Goal: Task Accomplishment & Management: Use online tool/utility

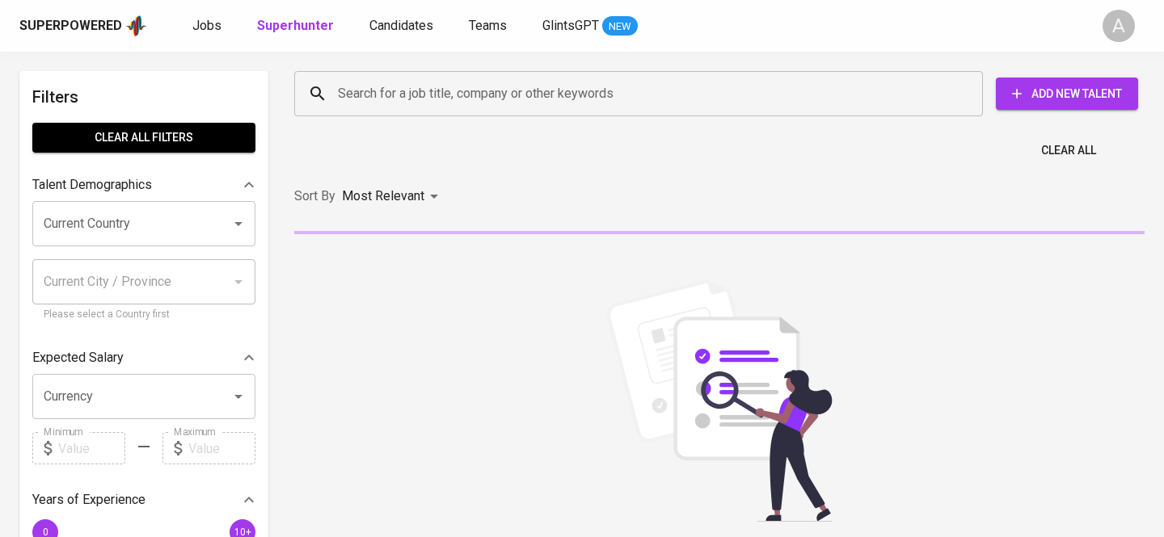
click at [443, 74] on div "Search for a job title, company or other keywords" at bounding box center [638, 93] width 689 height 45
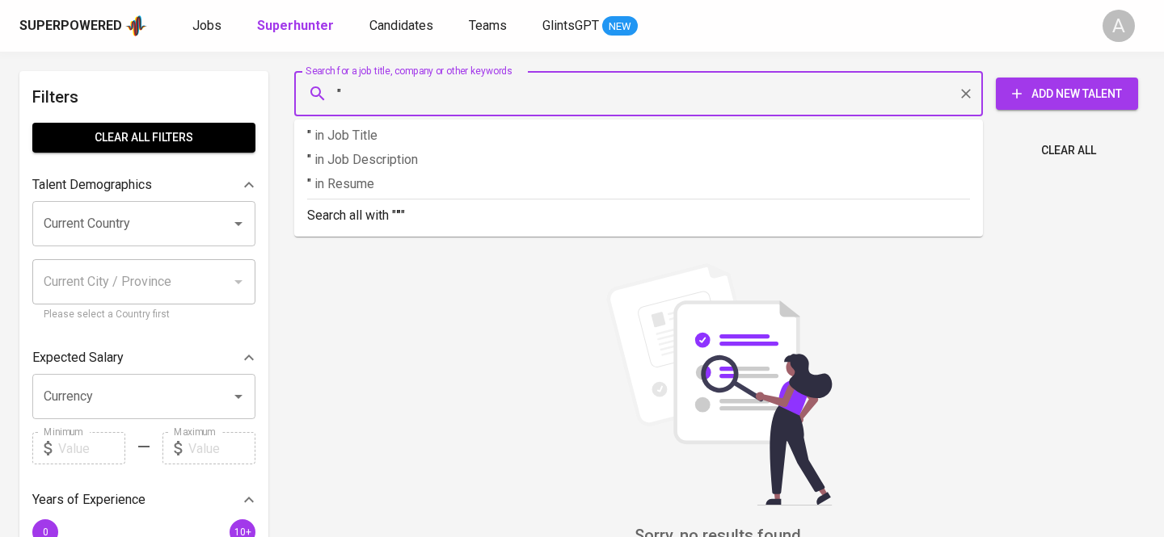
click at [351, 101] on input """ at bounding box center [643, 93] width 618 height 31
click at [367, 99] on input """ at bounding box center [643, 93] width 618 height 31
click at [454, 91] on input """ at bounding box center [643, 93] width 618 height 31
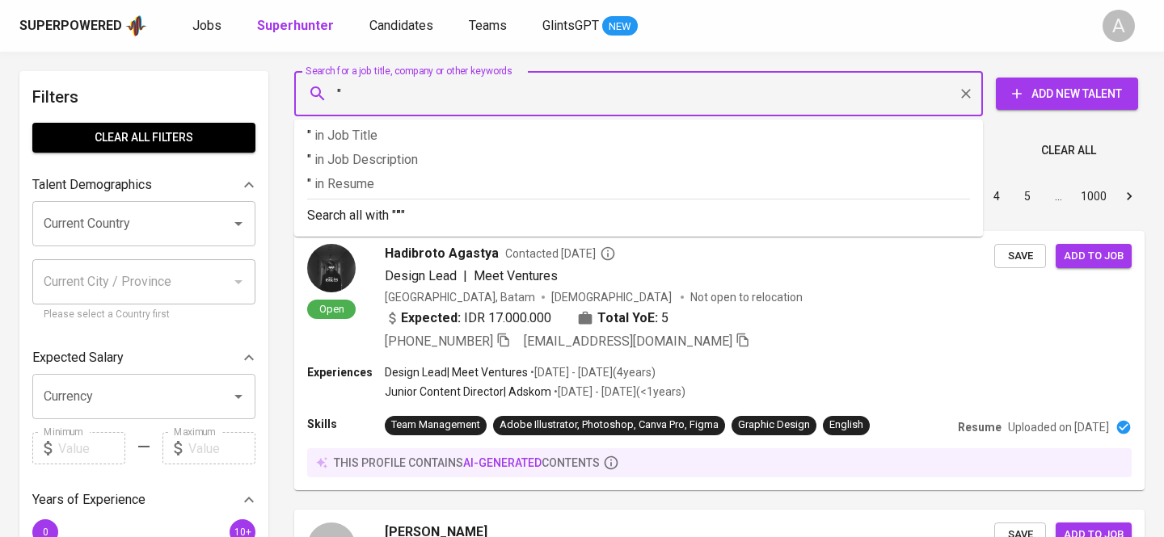
paste input "[EMAIL_ADDRESS][DOMAIN_NAME]"
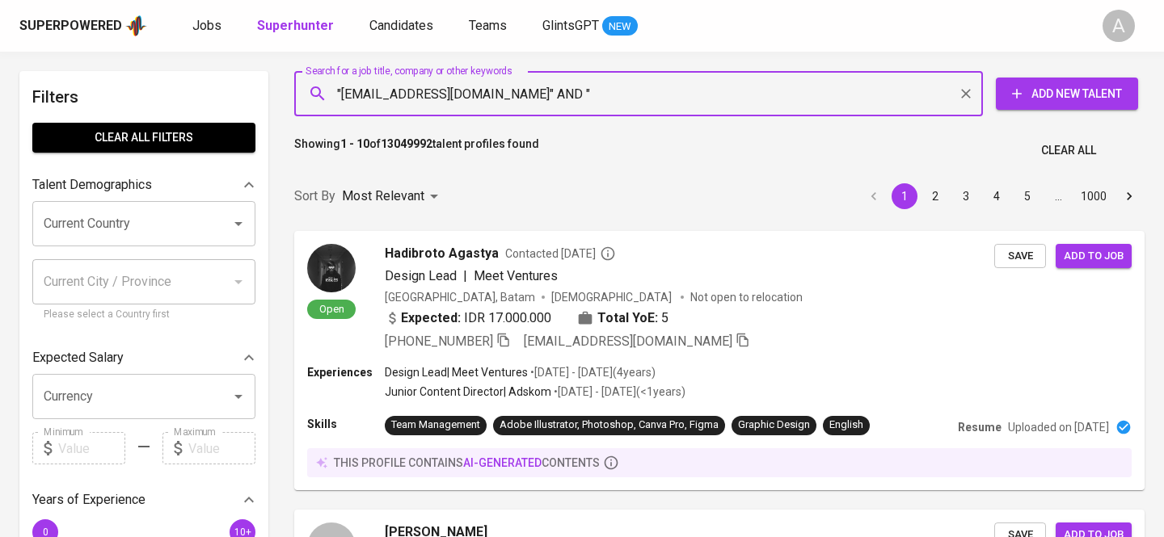
paste input "[PERSON_NAME]"
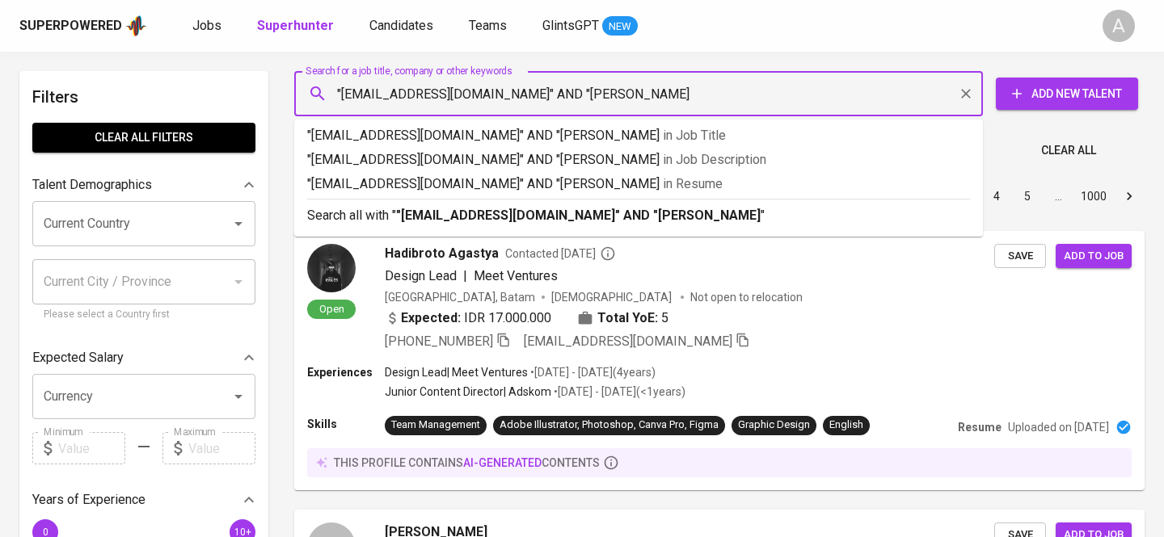
type input ""[EMAIL_ADDRESS][DOMAIN_NAME]" AND "Hazy Hazairin""
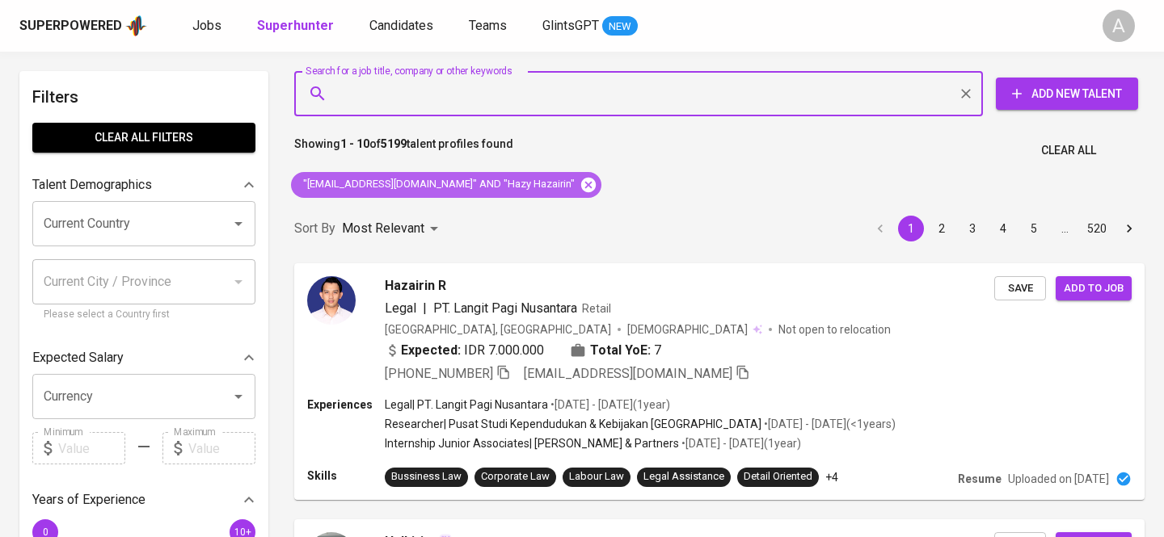
click at [581, 187] on icon at bounding box center [588, 184] width 15 height 15
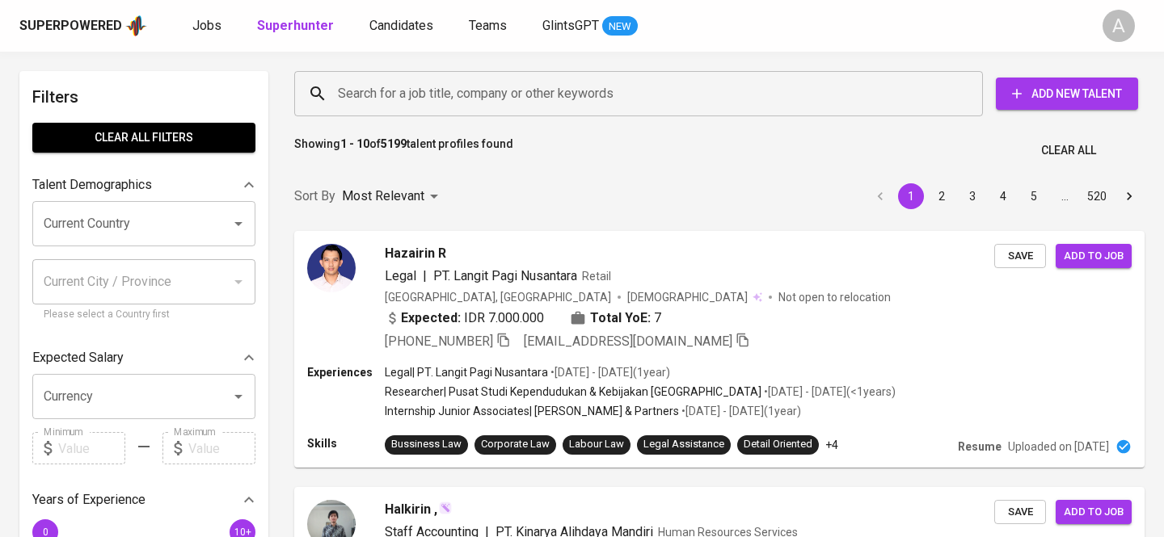
click at [506, 99] on input "Search for a job title, company or other keywords" at bounding box center [643, 93] width 618 height 31
click at [483, 95] on input "Search for a job title, company or other keywords" at bounding box center [643, 93] width 618 height 31
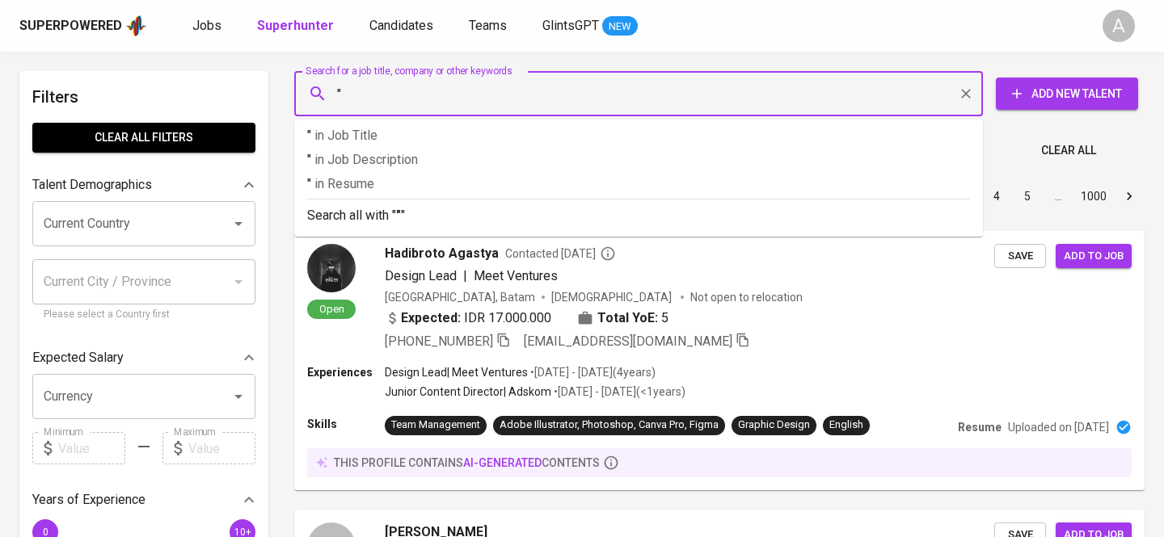
paste input "[PERSON_NAME]"
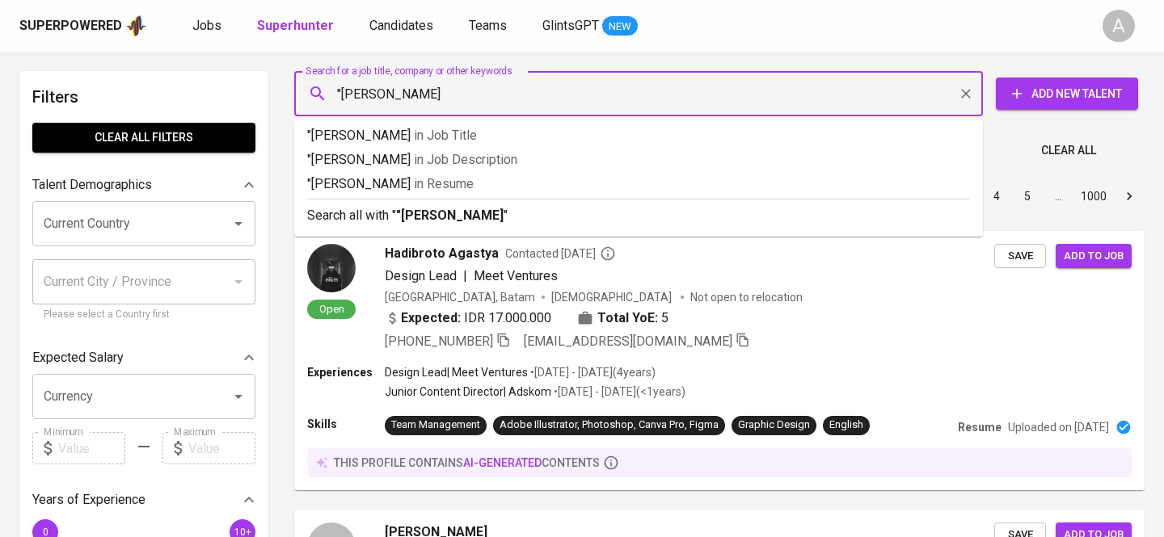
type input ""Hazy Hazairin""
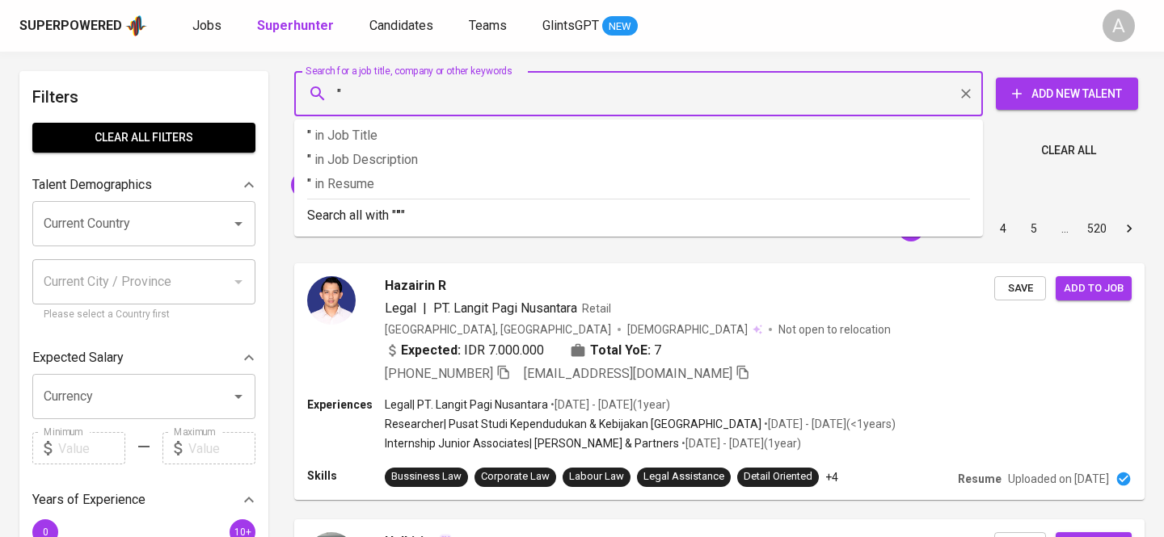
paste input "[EMAIL_ADDRESS][DOMAIN_NAME]"
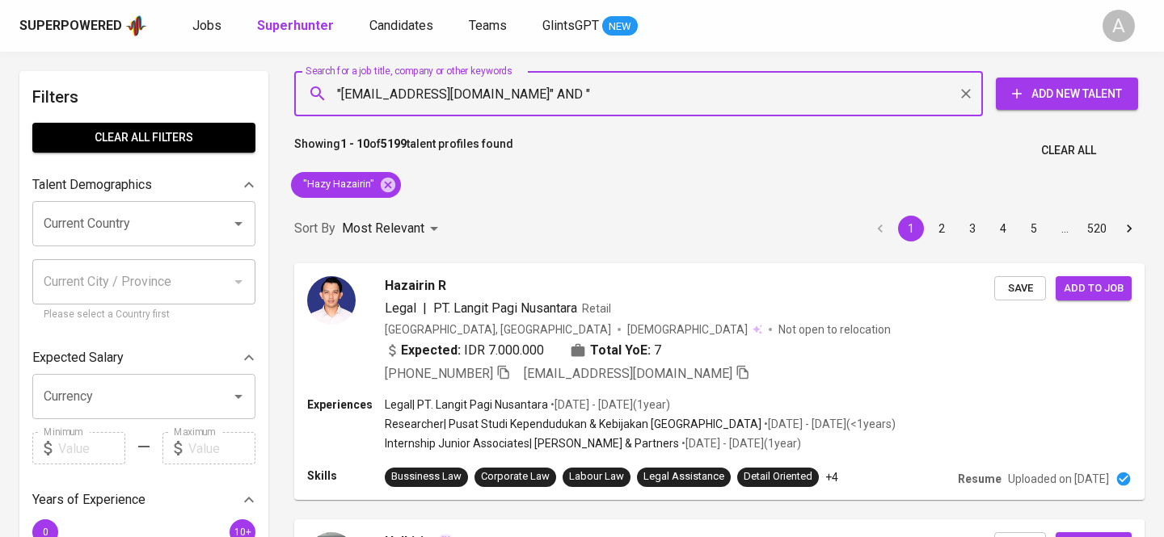
paste input "[EMAIL_ADDRESS][DOMAIN_NAME]"
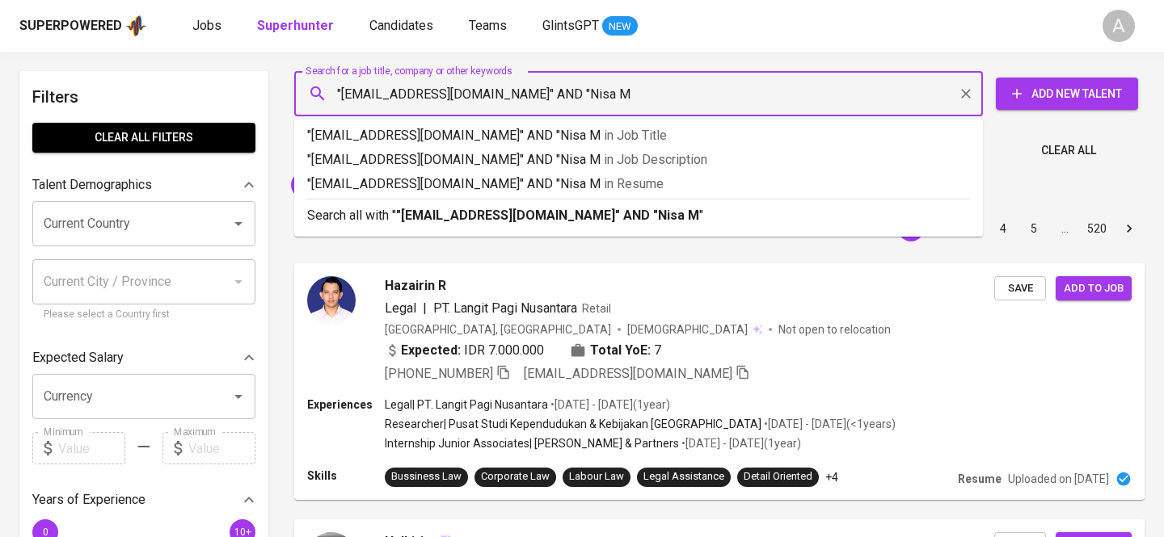
type input ""[EMAIL_ADDRESS][DOMAIN_NAME]" AND "Nisa M""
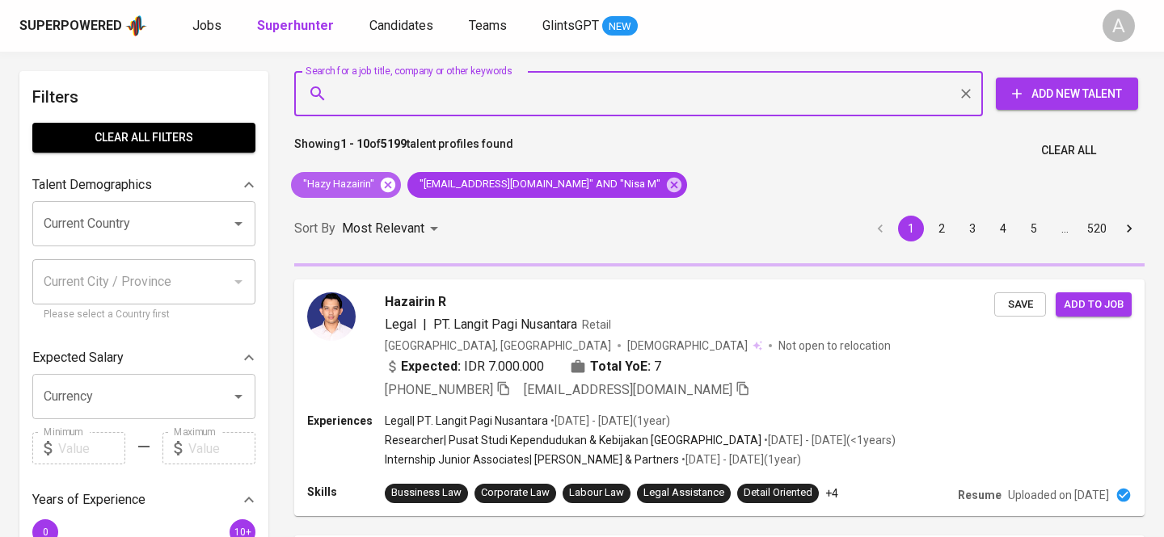
click at [384, 181] on icon at bounding box center [388, 184] width 15 height 15
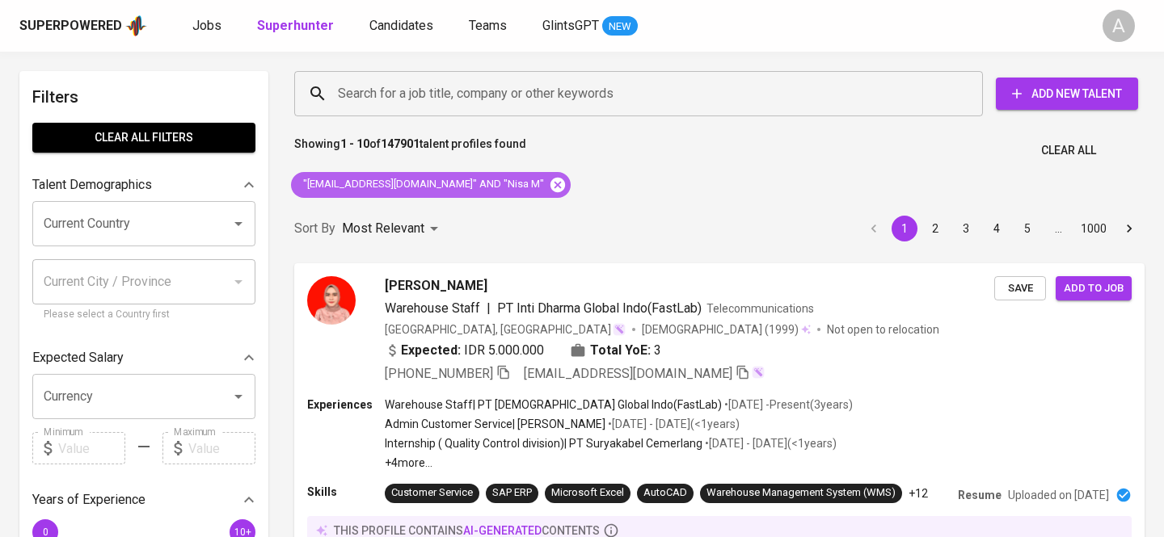
click at [549, 179] on icon at bounding box center [558, 185] width 18 height 18
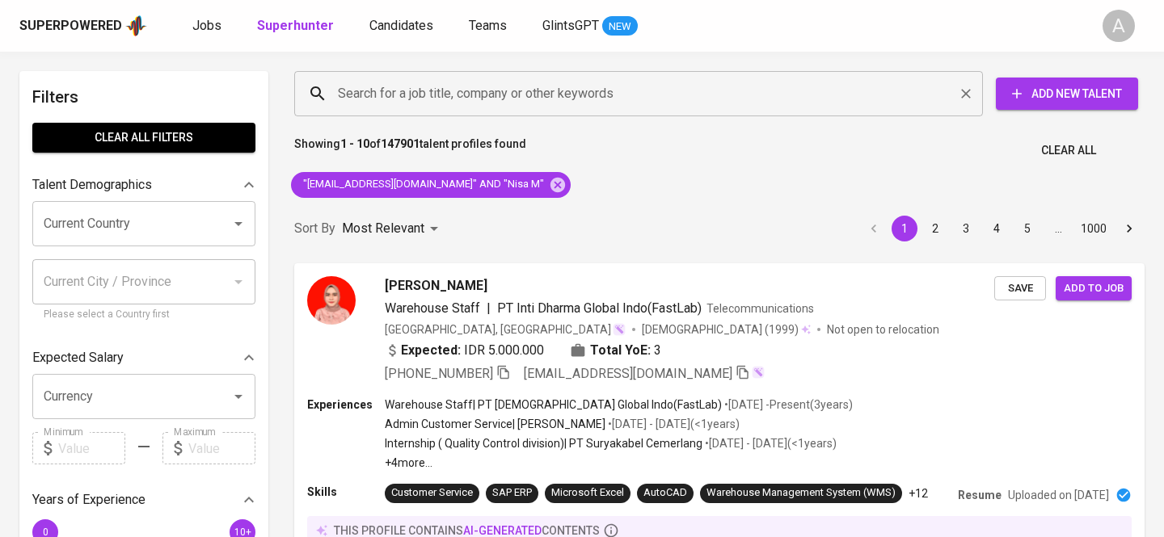
click at [405, 90] on input "Search for a job title, company or other keywords" at bounding box center [643, 93] width 618 height 31
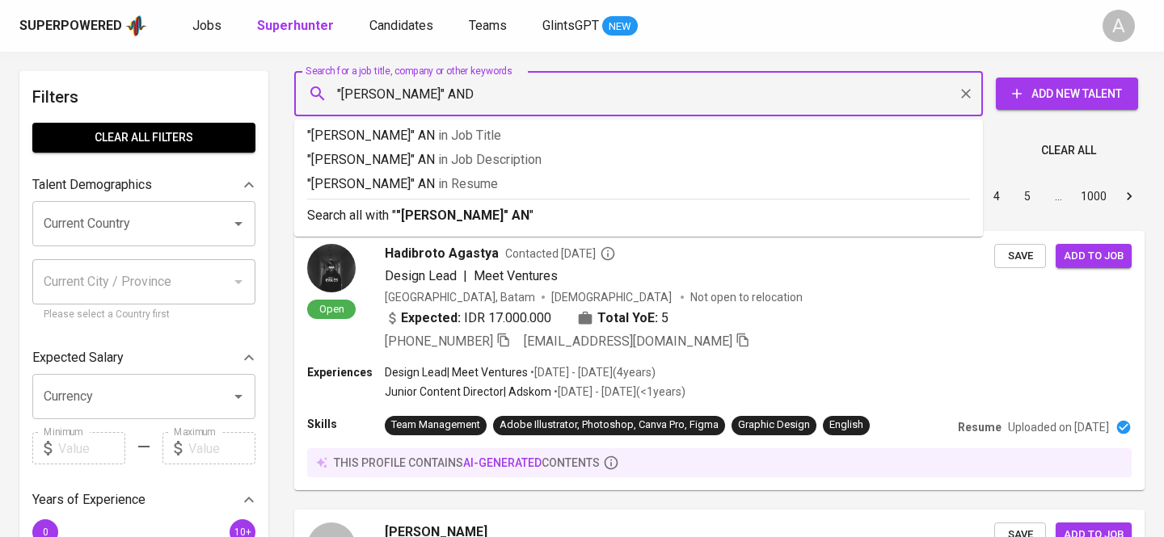
type input ""[PERSON_NAME]" AND"
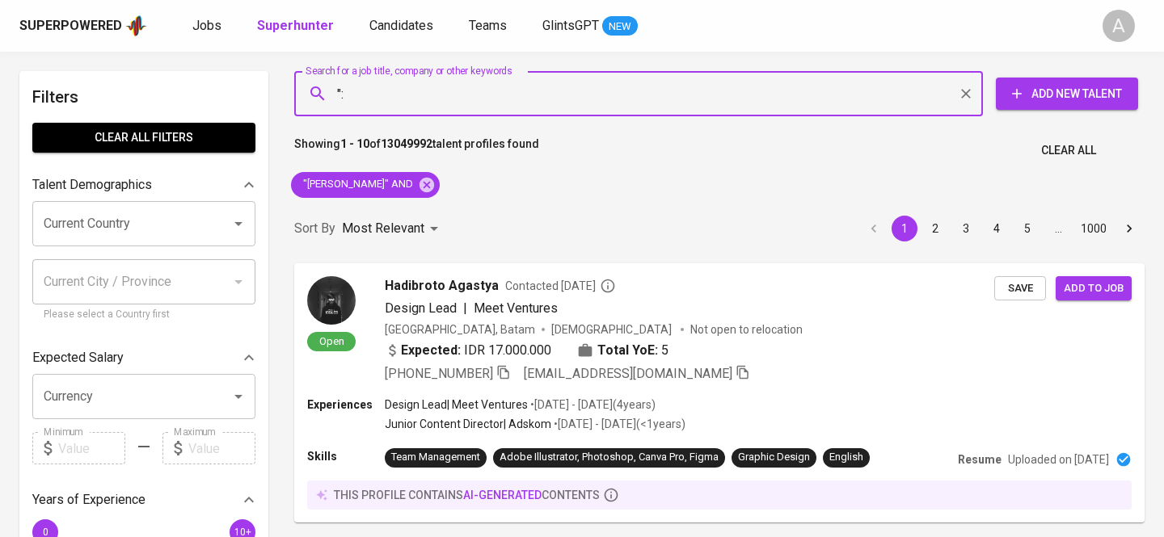
type input """
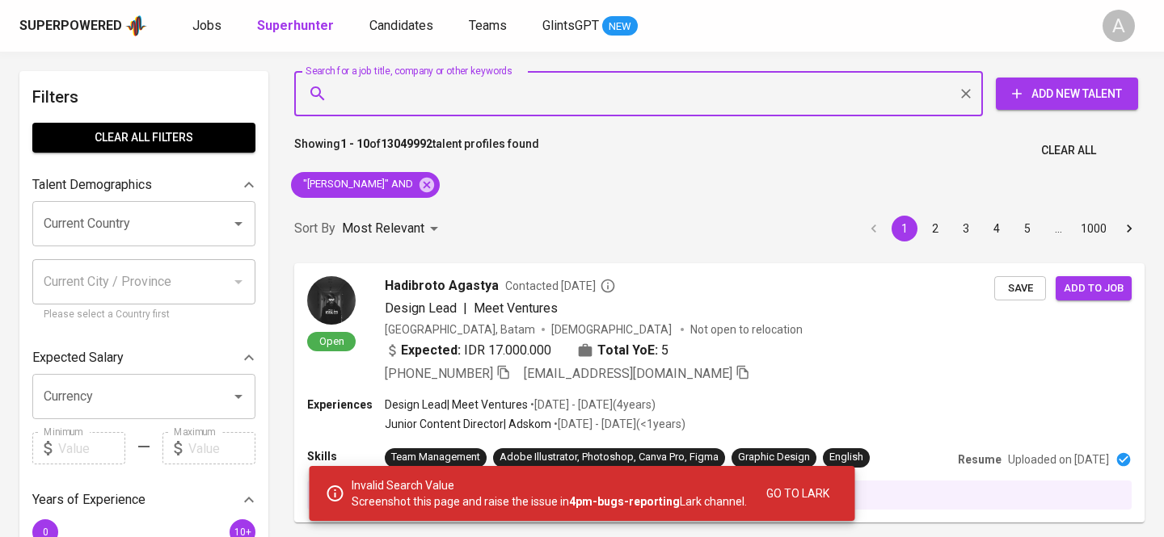
type input ":"
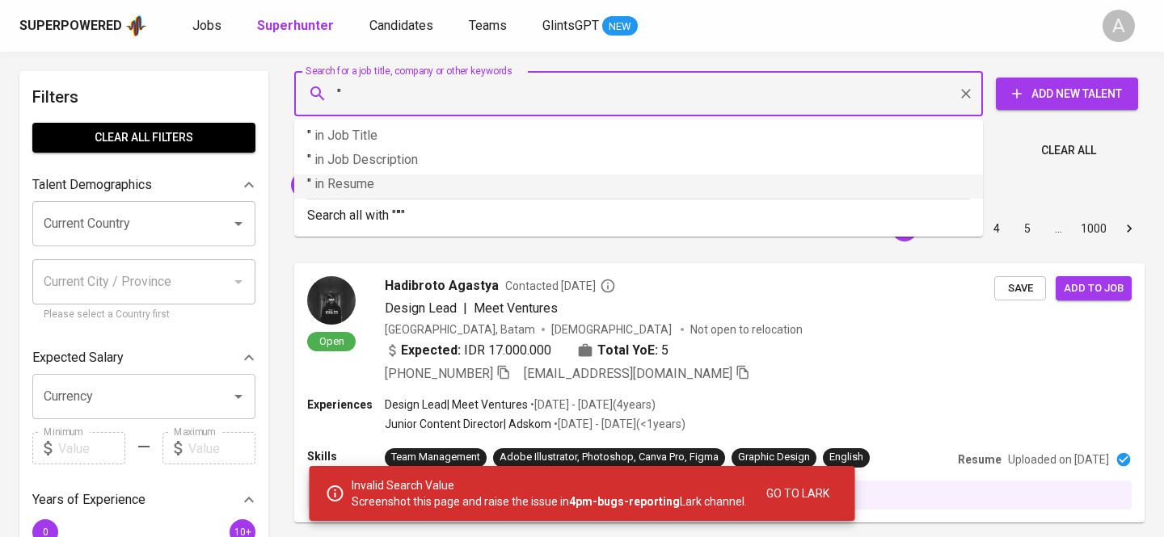
paste input "asusanto.mymail@gmail.com"
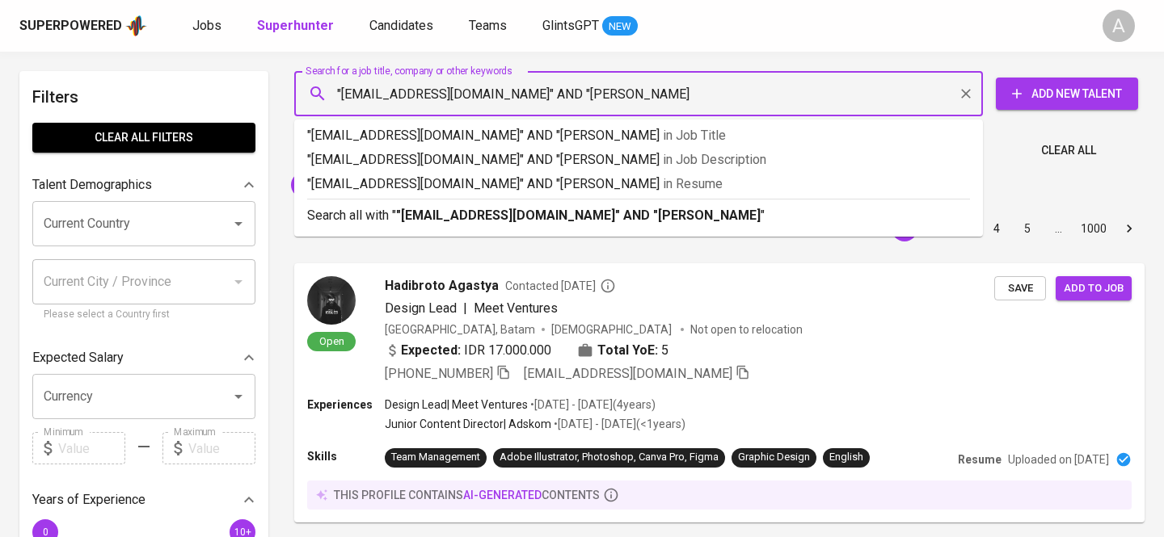
type input ""asusanto.mymail@gmail.com" AND "Agus Susanto""
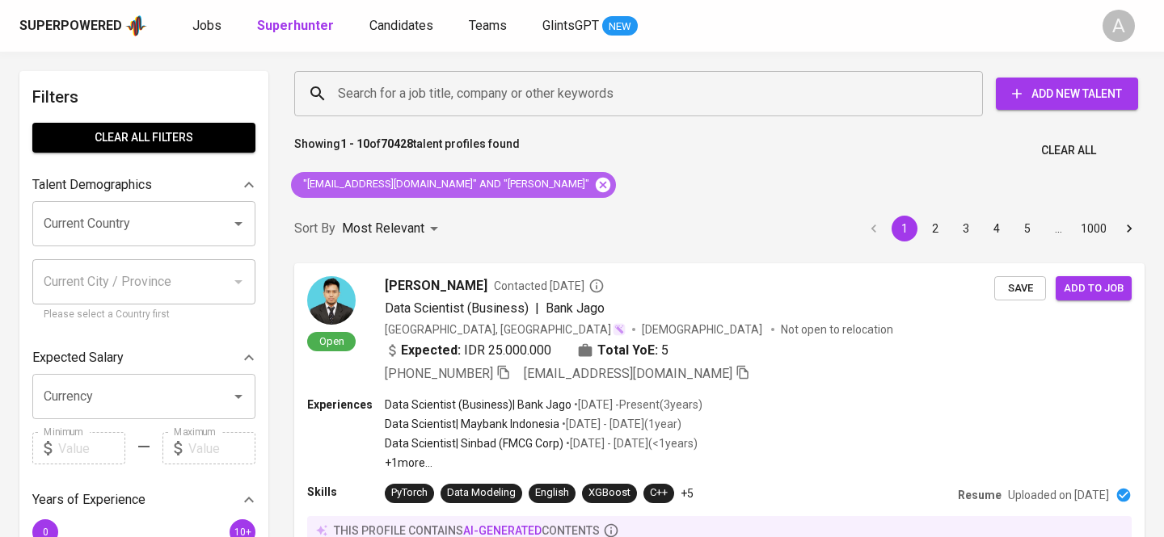
click at [594, 183] on icon at bounding box center [603, 185] width 18 height 18
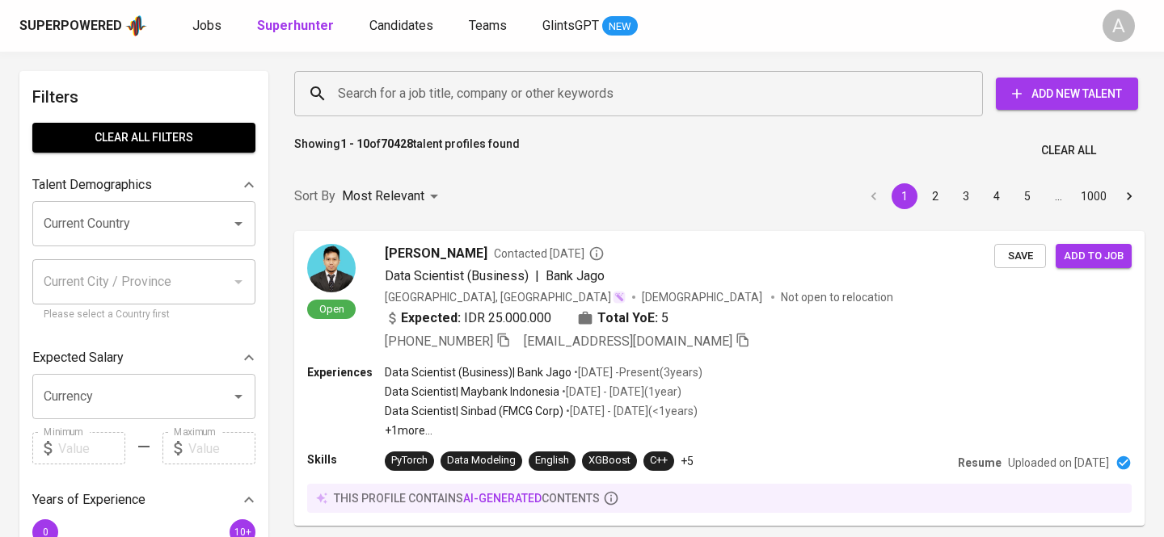
click at [474, 107] on input "Search for a job title, company or other keywords" at bounding box center [643, 93] width 618 height 31
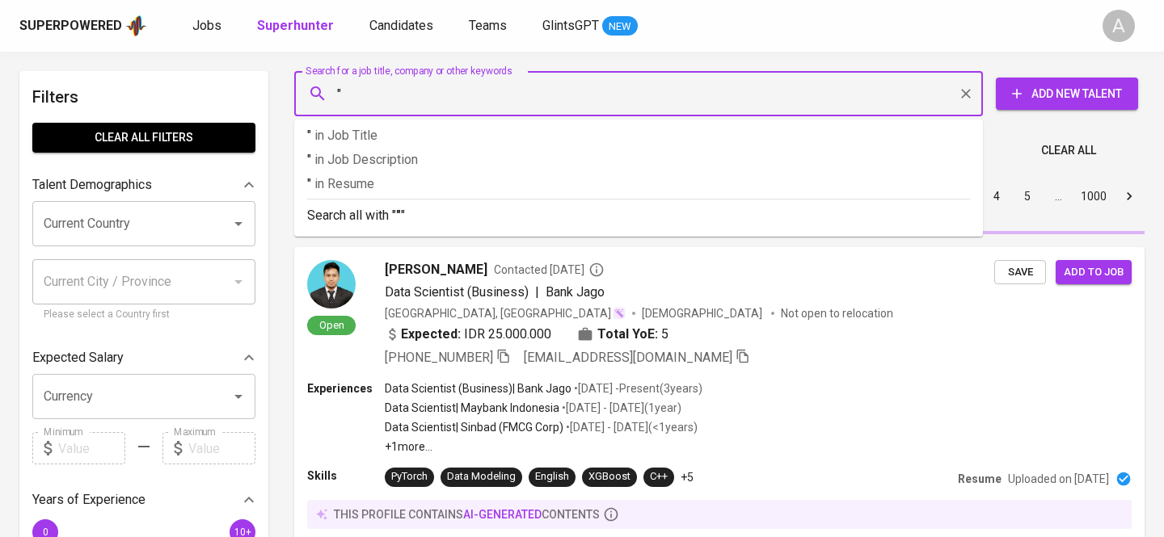
paste input "Dini Anggraini"
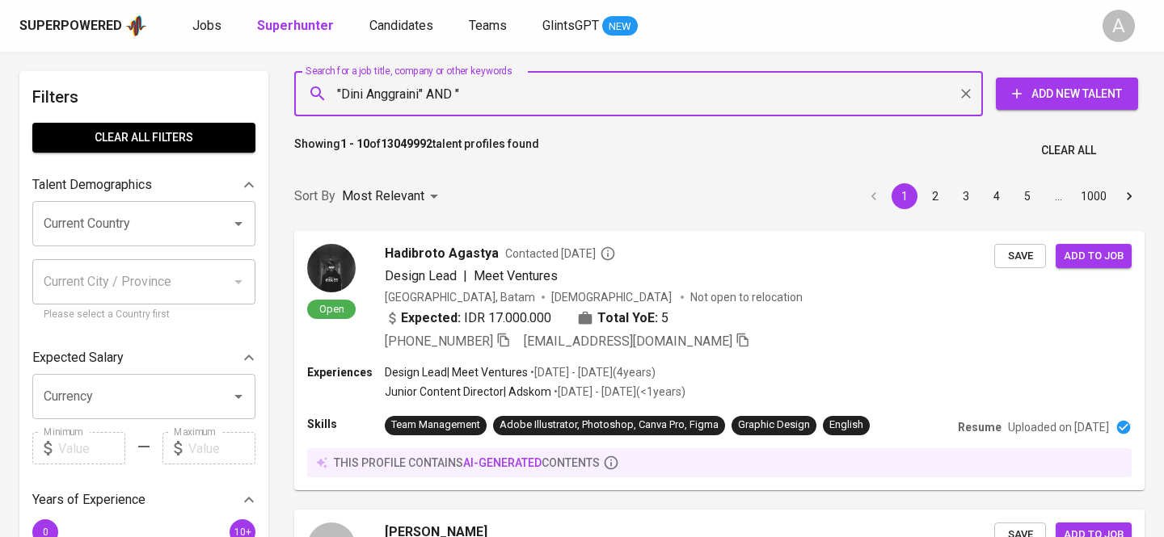
paste input "dini_anggraini2812@yahoo.com"
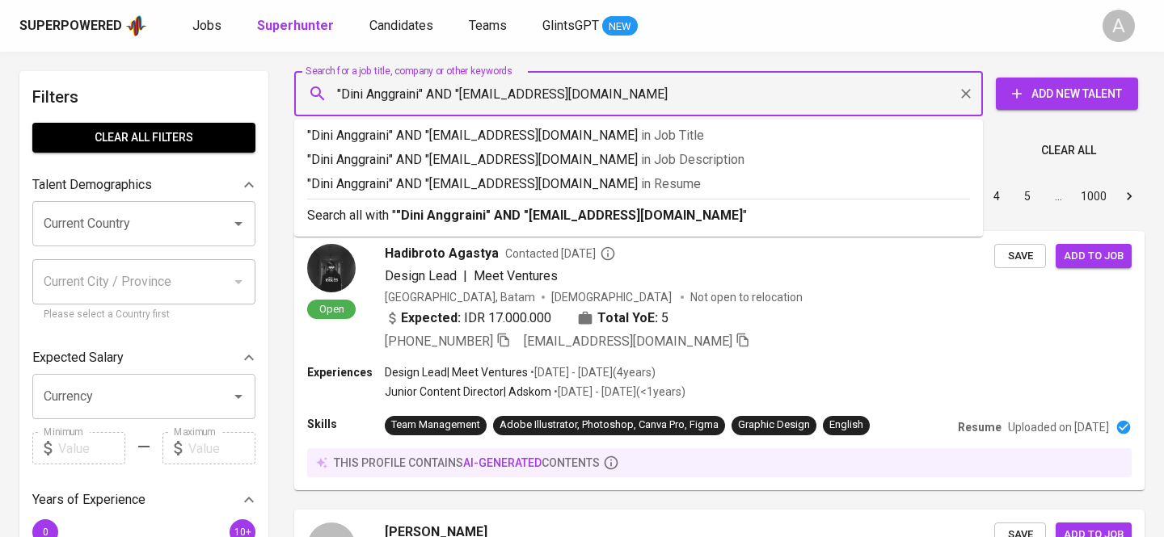
type input ""Dini Anggraini" AND "dini_anggraini2812@yahoo.com""
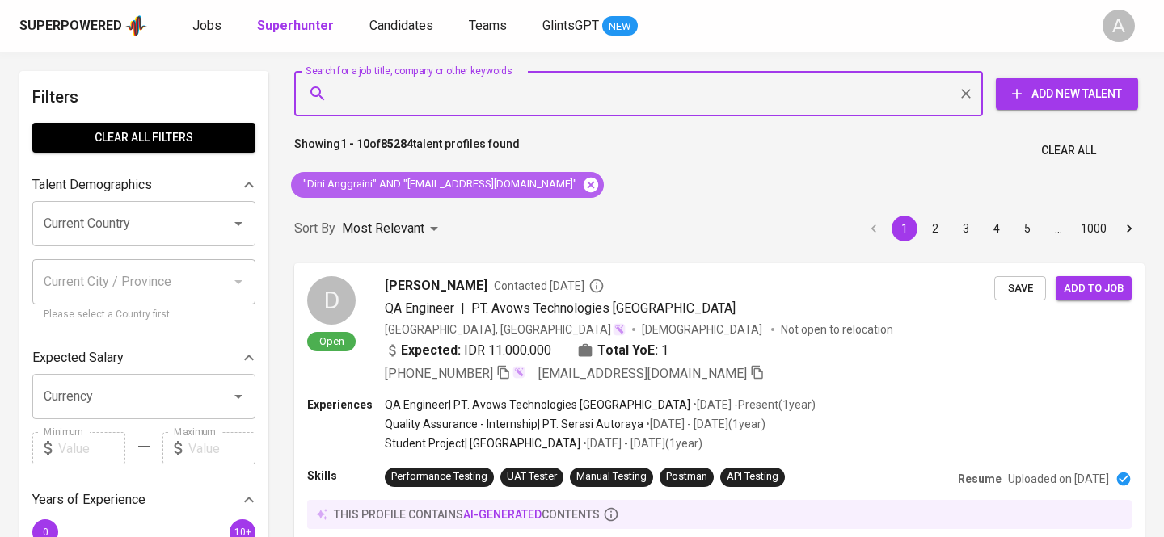
click at [582, 183] on icon at bounding box center [591, 185] width 18 height 18
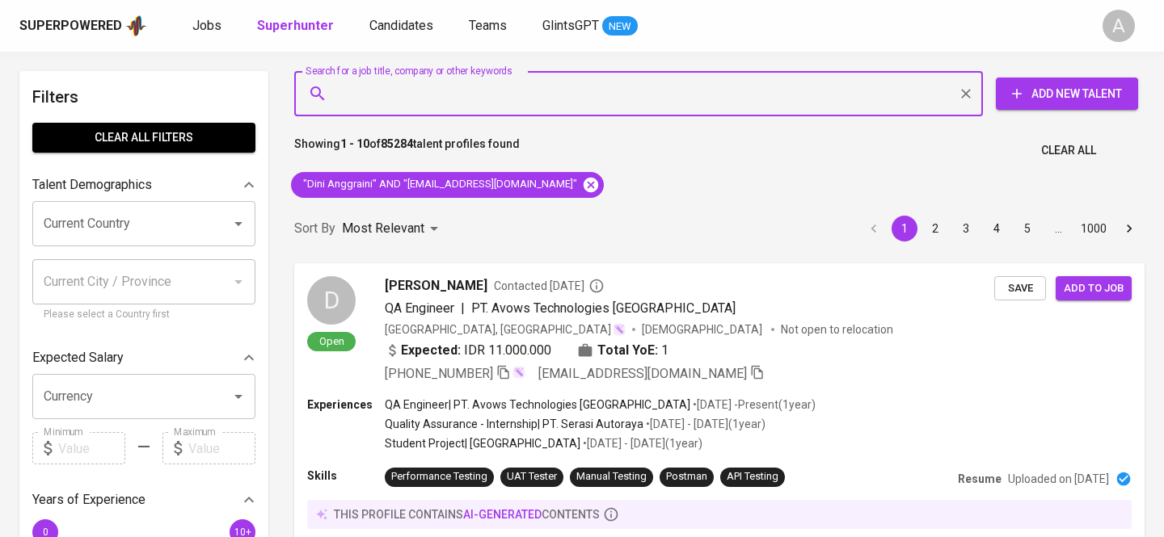
click at [569, 204] on div "Sort By Most Relevant MOST_RELEVANT 1 2 3 4 5 … 1000" at bounding box center [720, 228] width 870 height 49
click at [432, 86] on input "Search for a job title, company or other keywords" at bounding box center [643, 93] width 618 height 31
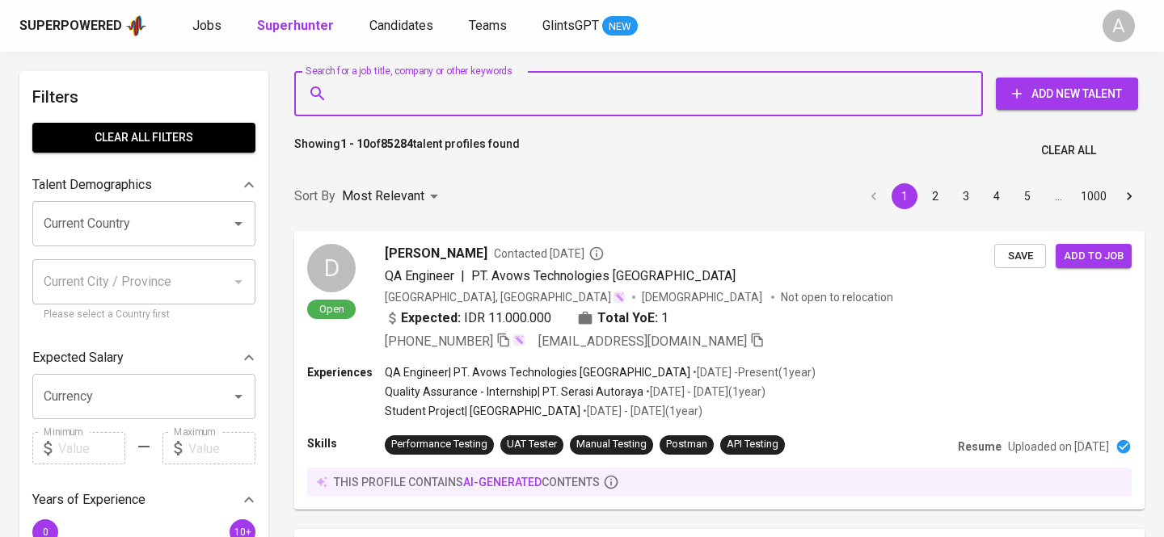
click at [398, 91] on input "Search for a job title, company or other keywords" at bounding box center [643, 93] width 618 height 31
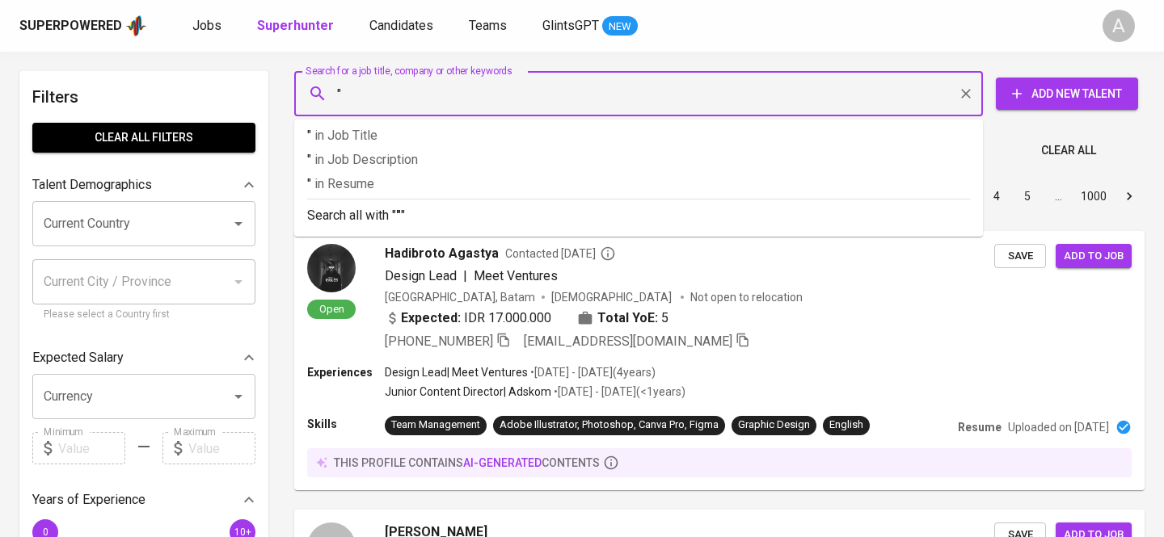
paste input "Ricky Pratama Putra"
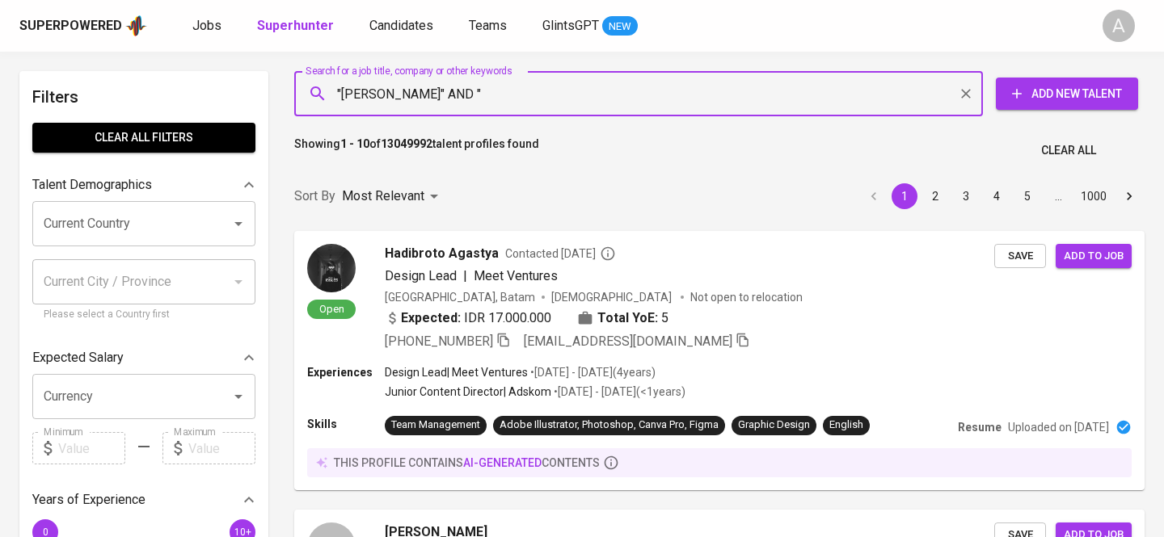
paste input "rickypratput@gmail.com"
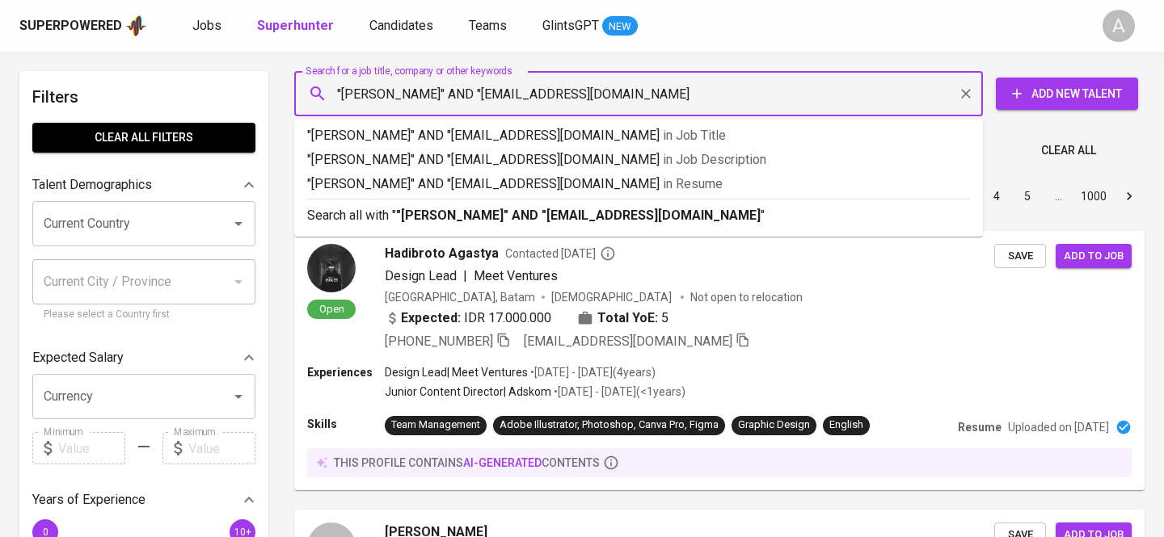
type input ""Ricky Pratama Putra" AND "rickypratput@gmail.com""
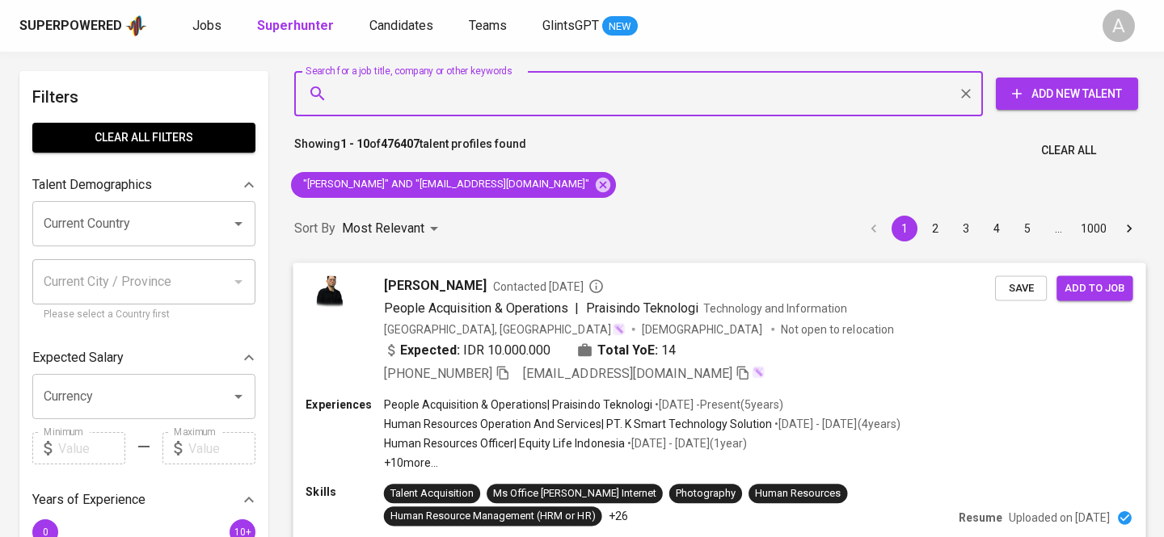
click at [505, 369] on icon "button" at bounding box center [502, 373] width 11 height 14
